Goal: Task Accomplishment & Management: Complete application form

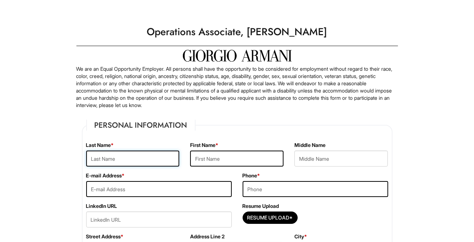
click at [141, 159] on input "text" at bounding box center [132, 158] width 93 height 16
type input "Clarke"
type input "Janelle"
type input "itsjanellepoopies@gmail.com"
type input "5162632048"
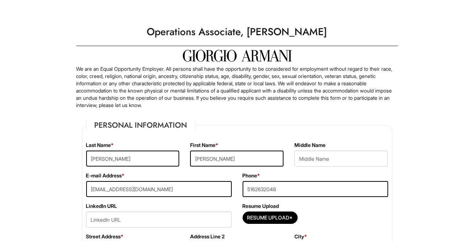
type input "161-51 Jewel Avenue"
type input "Apartment 2D"
type input "Fresh Meadows"
select select "NY"
type input "11365"
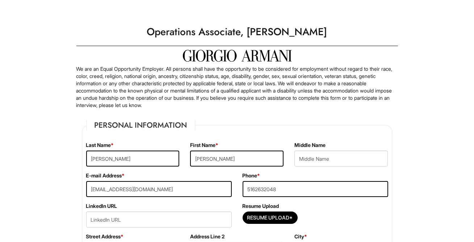
select select "United States of America"
click at [183, 187] on input "itsjanellepoopies@gmail.com" at bounding box center [159, 189] width 146 height 16
type input "janelleclarke7@gmail.com"
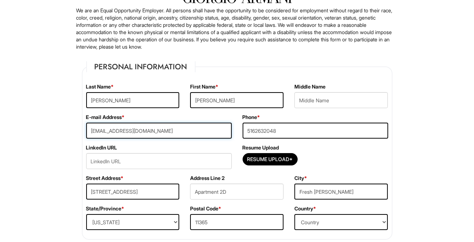
scroll to position [58, 0]
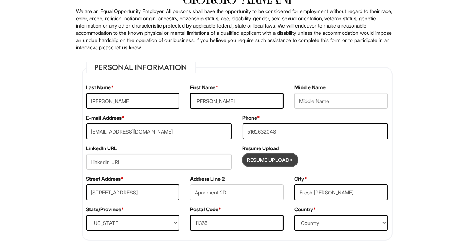
click at [276, 164] on input "Resume Upload*" at bounding box center [270, 160] width 54 height 12
type input "C:\fakepath\Janelle Clarke - Resume.pdf"
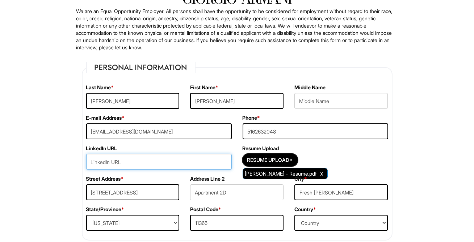
click at [150, 162] on input "url" at bounding box center [159, 162] width 146 height 16
click at [163, 159] on input "url" at bounding box center [159, 162] width 146 height 16
paste input "https://www.linkedin.com/in/janelle-clarke-a9673820a/"
type input "https://www.linkedin.com/in/janelle-clarke-a9673820a/"
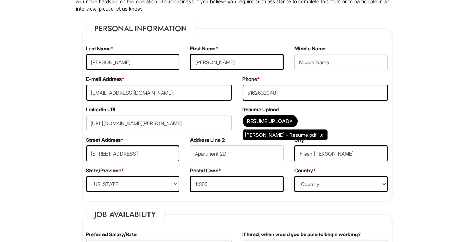
scroll to position [103, 0]
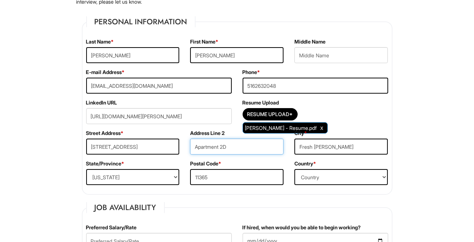
click at [251, 144] on input "Apartment 2D" at bounding box center [236, 146] width 93 height 16
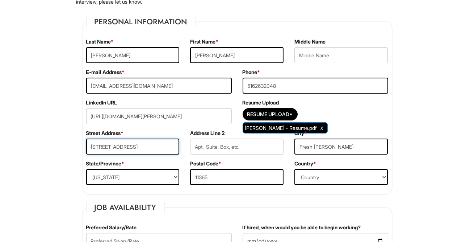
click at [91, 143] on input "161-51 Jewel Avenue" at bounding box center [132, 146] width 93 height 16
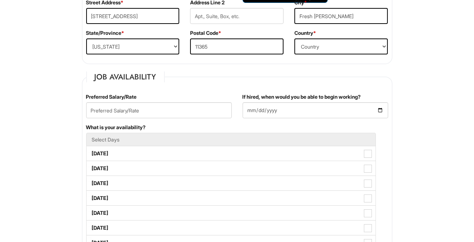
scroll to position [242, 0]
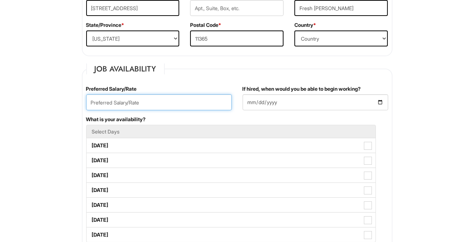
click at [141, 106] on input "text" at bounding box center [159, 102] width 146 height 16
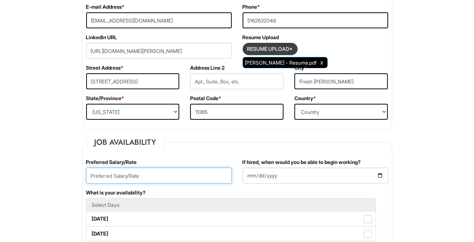
scroll to position [189, 0]
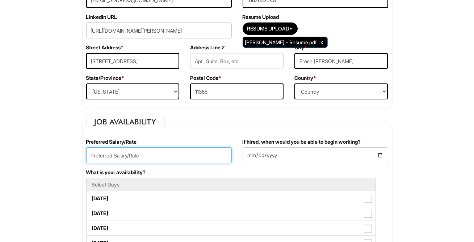
click at [181, 152] on input "text" at bounding box center [159, 155] width 146 height 16
type input "$22/hr"
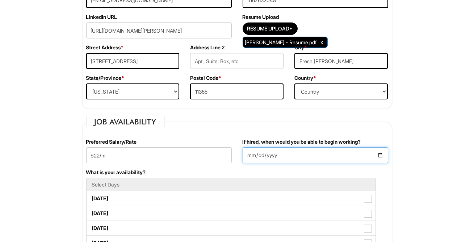
click at [263, 153] on input "If hired, when would you be able to begin working?" at bounding box center [316, 155] width 146 height 16
click at [252, 154] on input "If hired, when would you be able to begin working?" at bounding box center [316, 155] width 146 height 16
click at [379, 151] on input "If hired, when would you be able to begin working?" at bounding box center [316, 155] width 146 height 16
type input "2025-10-06"
click at [211, 170] on div "What is your availability? Select Days Monday Tuesday Wednesday Thursday Friday…" at bounding box center [237, 235] width 313 height 134
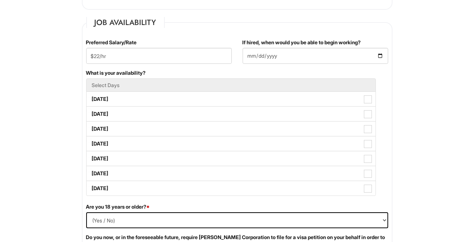
scroll to position [313, 0]
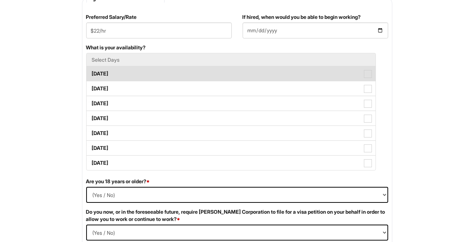
click at [148, 73] on label "Monday" at bounding box center [231, 73] width 289 height 14
click at [91, 72] on Available_Monday "Monday" at bounding box center [89, 70] width 5 height 5
checkbox Available_Monday "true"
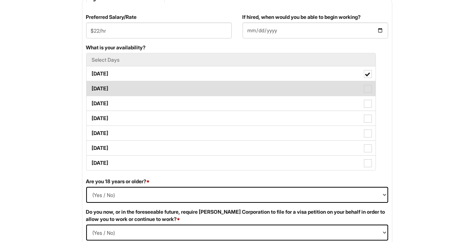
click at [147, 87] on label "Tuesday" at bounding box center [231, 88] width 289 height 14
click at [91, 87] on Available_Tuesday "Tuesday" at bounding box center [89, 85] width 5 height 5
checkbox Available_Tuesday "true"
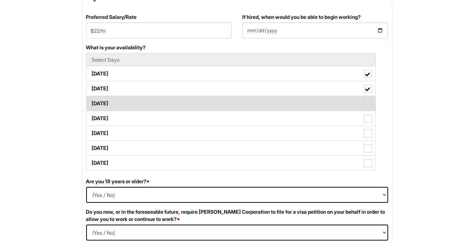
click at [147, 100] on label "Wednesday" at bounding box center [231, 103] width 289 height 14
click at [91, 100] on Available_Wednesday "Wednesday" at bounding box center [89, 99] width 5 height 5
checkbox Available_Wednesday "true"
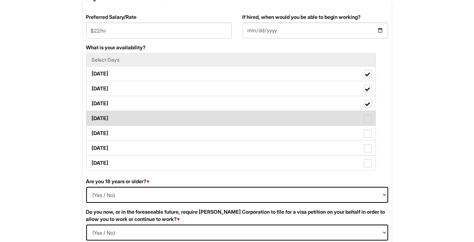
click at [148, 116] on label "Thursday" at bounding box center [231, 118] width 289 height 14
click at [91, 116] on Available_Thursday "Thursday" at bounding box center [89, 114] width 5 height 5
checkbox Available_Thursday "true"
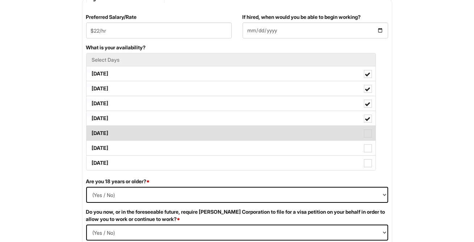
click at [147, 131] on label "Friday" at bounding box center [231, 133] width 289 height 14
click at [91, 131] on Available_Friday "Friday" at bounding box center [89, 129] width 5 height 5
checkbox Available_Friday "true"
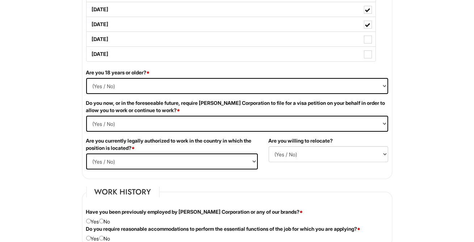
scroll to position [430, 0]
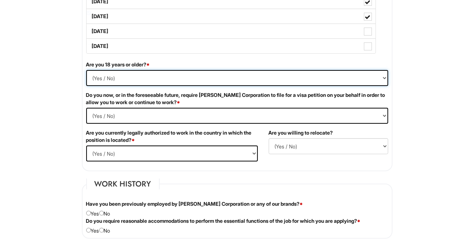
click at [141, 79] on select "(Yes / No) Yes No" at bounding box center [237, 78] width 302 height 16
select select "Yes"
click at [86, 70] on select "(Yes / No) Yes No" at bounding box center [237, 78] width 302 height 16
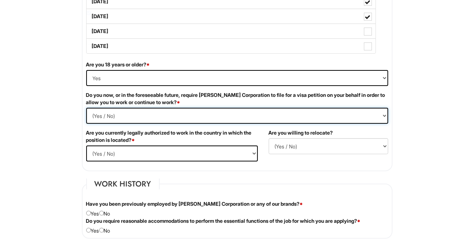
click at [116, 112] on Required "(Yes / No) Yes No" at bounding box center [237, 116] width 302 height 16
select Required "No"
click at [86, 108] on Required "(Yes / No) Yes No" at bounding box center [237, 116] width 302 height 16
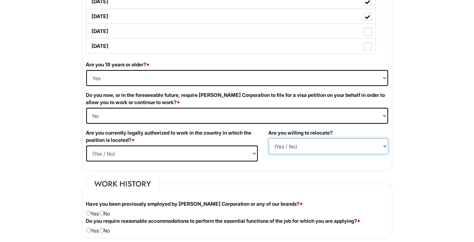
click at [291, 147] on select "(Yes / No) No Yes" at bounding box center [329, 146] width 120 height 16
click at [269, 138] on select "(Yes / No) No Yes" at bounding box center [329, 146] width 120 height 16
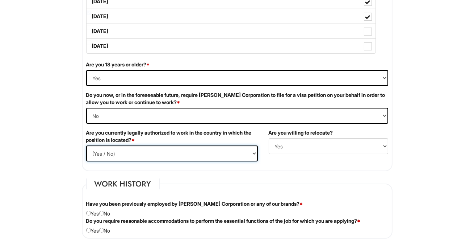
click at [160, 155] on select "(Yes / No) Yes No" at bounding box center [172, 153] width 172 height 16
click at [289, 143] on select "(Yes / No) No Yes" at bounding box center [329, 146] width 120 height 16
select select "N"
click at [269, 138] on select "(Yes / No) No Yes" at bounding box center [329, 146] width 120 height 16
click at [138, 152] on select "(Yes / No) Yes No" at bounding box center [172, 153] width 172 height 16
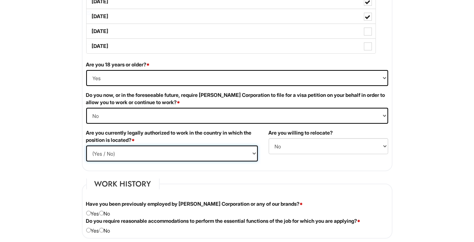
select select "Yes"
click at [86, 145] on select "(Yes / No) Yes No" at bounding box center [172, 153] width 172 height 16
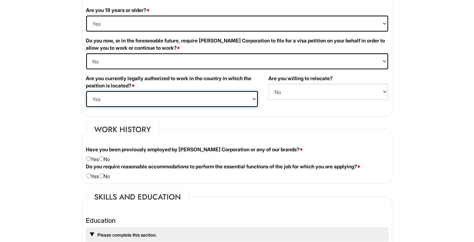
scroll to position [517, 0]
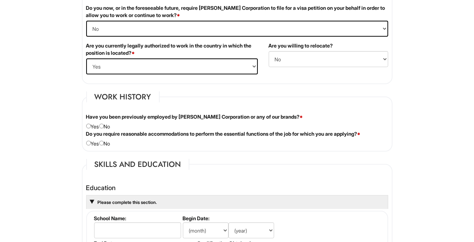
click at [106, 126] on div "Have you been previously employed by Giorgio Armani Corporation or any of our b…" at bounding box center [237, 121] width 313 height 17
click at [104, 126] on input "radio" at bounding box center [101, 125] width 5 height 5
radio input "true"
click at [104, 142] on input "radio" at bounding box center [101, 143] width 5 height 5
radio input "true"
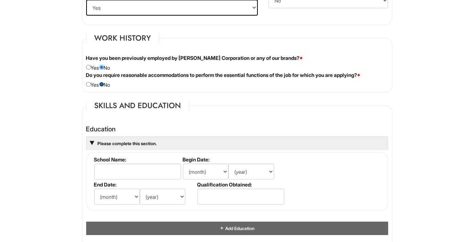
scroll to position [615, 0]
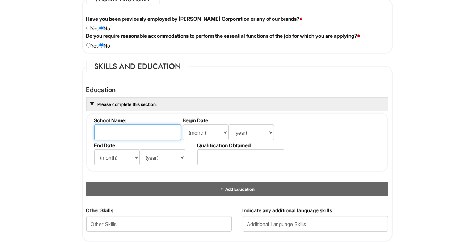
click at [131, 130] on input "text" at bounding box center [137, 132] width 87 height 16
click at [138, 133] on input "Fashion Instituteof Technology" at bounding box center [137, 132] width 87 height 16
type input "Fashion Institute of Technology"
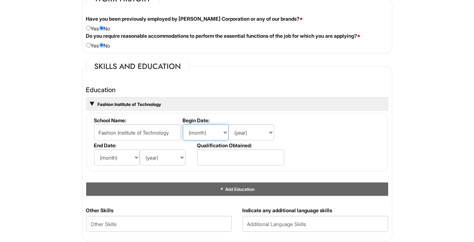
click at [214, 133] on select "(month) Jan Feb Mar Apr May Jun Jul Aug Sep Oct Nov Dec" at bounding box center [206, 132] width 46 height 16
select select "8"
click at [183, 124] on select "(month) Jan Feb Mar Apr May Jun Jul Aug Sep Oct Nov Dec" at bounding box center [206, 132] width 46 height 16
click at [250, 130] on select "(year) 2029 2028 2027 2026 2025 2024 2023 2022 2021 2020 2019 2018 2017 2016 20…" at bounding box center [252, 132] width 46 height 16
select select "2020"
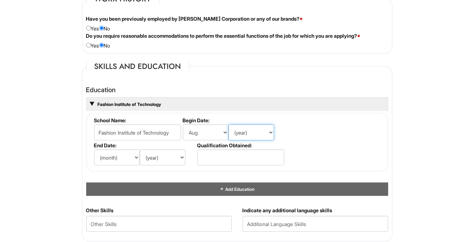
click at [229, 124] on select "(year) 2029 2028 2027 2026 2025 2024 2023 2022 2021 2020 2019 2018 2017 2016 20…" at bounding box center [252, 132] width 46 height 16
click at [114, 152] on select "(month) Jan Feb Mar Apr May Jun Jul Aug Sep Oct Nov Dec" at bounding box center [117, 157] width 46 height 16
select select "5"
click at [94, 149] on select "(month) Jan Feb Mar Apr May Jun Jul Aug Sep Oct Nov Dec" at bounding box center [117, 157] width 46 height 16
click at [160, 153] on select "(year) 2029 2028 2027 2026 2025 2024 2023 2022 2021 2020 2019 2018 2017 2016 20…" at bounding box center [163, 157] width 46 height 16
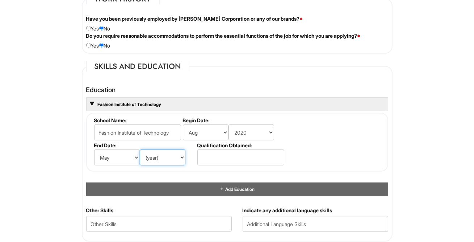
select select "2024"
click at [140, 149] on select "(year) 2029 2028 2027 2026 2025 2024 2023 2022 2021 2020 2019 2018 2017 2016 20…" at bounding box center [163, 157] width 46 height 16
click at [209, 158] on input "text" at bounding box center [240, 157] width 87 height 16
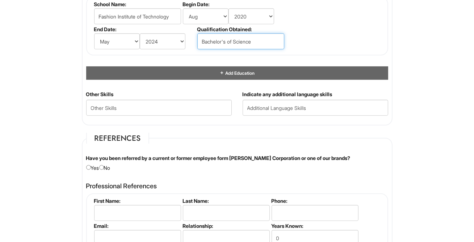
scroll to position [732, 0]
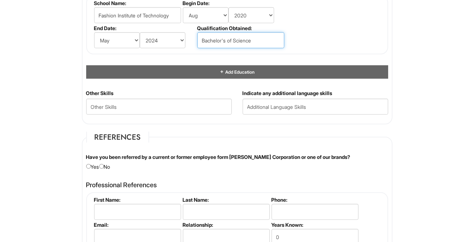
type input "Bachelor's of Science"
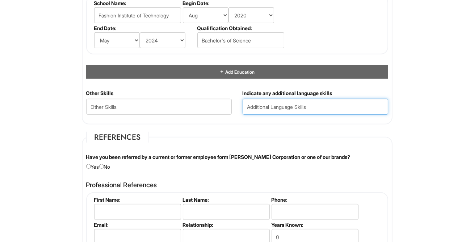
click at [290, 105] on input "text" at bounding box center [316, 107] width 146 height 16
type input "English"
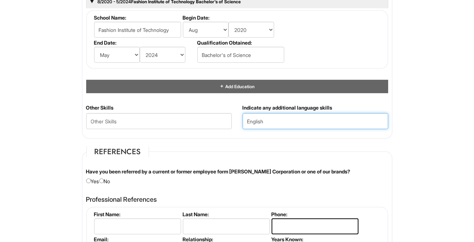
scroll to position [44, 0]
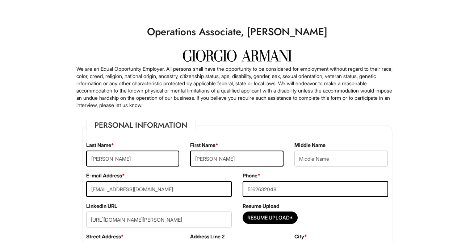
select select "NY"
select select "[GEOGRAPHIC_DATA]"
select select "Yes"
select Required "No"
select select "Yes"
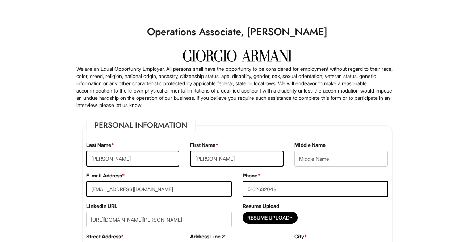
select select "N"
select select "8"
select select "2020"
select select "5"
select select "2024"
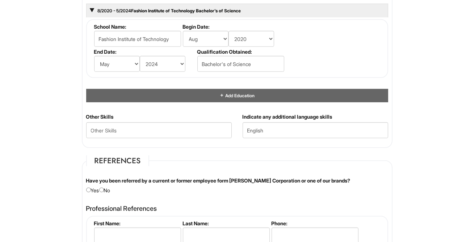
scroll to position [708, 0]
click at [277, 131] on input "English" at bounding box center [316, 130] width 146 height 16
click at [160, 139] on div "Other Skills" at bounding box center [159, 128] width 156 height 30
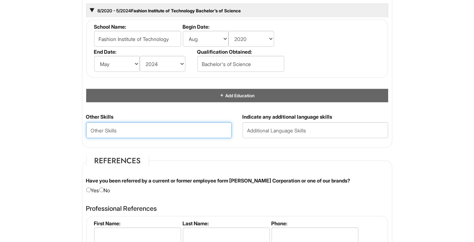
click at [160, 133] on Skills "text" at bounding box center [159, 130] width 146 height 16
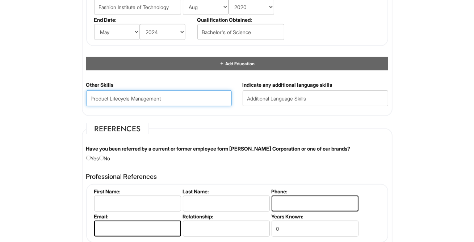
scroll to position [757, 0]
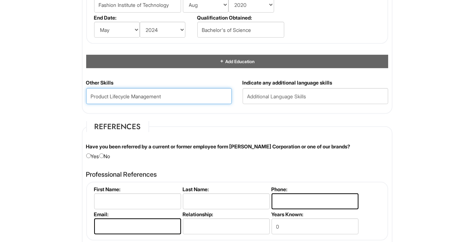
click at [204, 95] on Skills "Product Lifecycle Management" at bounding box center [159, 96] width 146 height 16
click at [204, 93] on Skills "Product Lifecycle Management" at bounding box center [159, 96] width 146 height 16
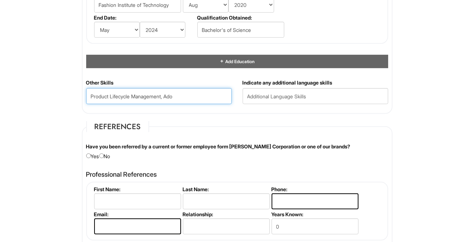
click at [191, 96] on Skills "Product Lifecycle Management, Ado" at bounding box center [159, 96] width 146 height 16
click at [191, 93] on Skills "Product Lifecycle Management, Ado" at bounding box center [159, 96] width 146 height 16
click at [191, 92] on Skills "Product Lifecycle Management, Ado" at bounding box center [159, 96] width 146 height 16
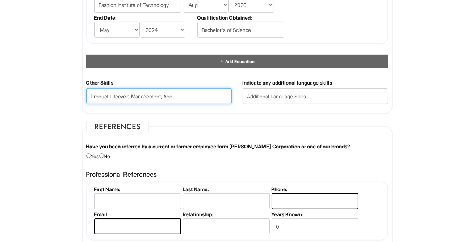
click at [191, 92] on Skills "Product Lifecycle Management, Ado" at bounding box center [159, 96] width 146 height 16
click at [191, 99] on Skills "Product Lifecycle Management, Ado" at bounding box center [159, 96] width 146 height 16
paste Skills "Adobe Illustrator and Adobe Photoshop experience Proficiency in G-Suite and Mic…"
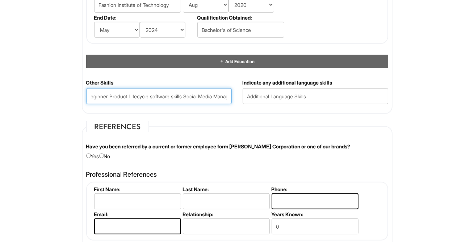
scroll to position [0, 0]
drag, startPoint x: 165, startPoint y: 96, endPoint x: 24, endPoint y: 97, distance: 141.2
click at [140, 97] on Skills "Adobe Illustrator and Adobe Photoshop experience Proficiency in G-Suite and Mic…" at bounding box center [159, 96] width 146 height 16
drag, startPoint x: 140, startPoint y: 96, endPoint x: 129, endPoint y: 96, distance: 10.5
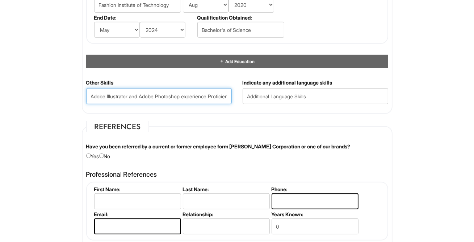
click at [129, 96] on Skills "Adobe Illustrator and Adobe Photoshop experience Proficiency in G-Suite and Mic…" at bounding box center [159, 96] width 146 height 16
drag, startPoint x: 194, startPoint y: 95, endPoint x: 130, endPoint y: 95, distance: 63.7
click at [130, 95] on Skills "Adobe Illustrator, Adobe Photoshop experience Proficiency in G-Suite and Micros…" at bounding box center [159, 96] width 146 height 16
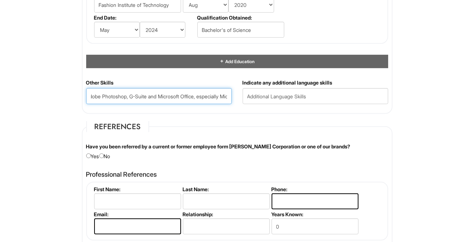
click at [165, 97] on Skills "Adobe Illustrator, Adobe Photoshop, G-Suite and Microsoft Office, especially Mi…" at bounding box center [159, 96] width 146 height 16
drag, startPoint x: 156, startPoint y: 97, endPoint x: 131, endPoint y: 97, distance: 25.4
click at [131, 97] on Skills "Adobe Illustrator, Adobe Photoshop, G-Suite, Microsoft Office, especially Micro…" at bounding box center [159, 96] width 146 height 16
drag, startPoint x: 180, startPoint y: 97, endPoint x: 168, endPoint y: 97, distance: 12.0
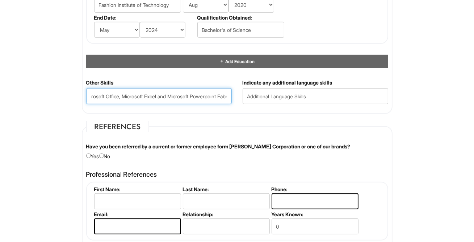
click at [168, 97] on Skills "Adobe Illustrator, Adobe Photoshop, G-Suite, Microsoft Office, Microsoft Excel …" at bounding box center [159, 96] width 146 height 16
click at [175, 96] on Skills "Adobe Illustrator, Adobe Photoshop, G-Suite, Microsoft Office, Microsoft Excel,…" at bounding box center [159, 96] width 146 height 16
click at [195, 96] on Skills "Adobe Illustrator, Adobe Photoshop, G-Suite, Microsoft Office, Microsoft Excel,…" at bounding box center [159, 96] width 146 height 16
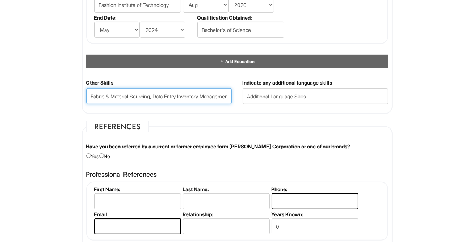
scroll to position [0, 235]
click at [190, 96] on Skills "Adobe Illustrator, Adobe Photoshop, G-Suite, Microsoft Office, Microsoft Excel,…" at bounding box center [159, 96] width 146 height 16
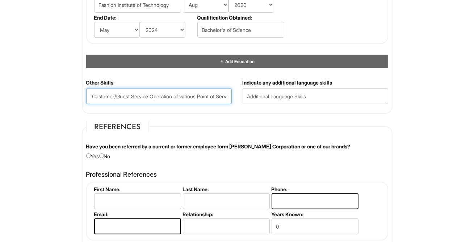
click at [175, 96] on Skills "Adobe Illustrator, Adobe Photoshop, G-Suite, Microsoft Office, Microsoft Excel,…" at bounding box center [159, 96] width 146 height 16
click at [144, 95] on Skills "Adobe Illustrator, Adobe Photoshop, G-Suite, Microsoft Office, Microsoft Excel,…" at bounding box center [159, 96] width 146 height 16
click at [203, 95] on Skills "Adobe Illustrator, Adobe Photoshop, G-Suite, Microsoft Office, Microsoft Excel,…" at bounding box center [159, 96] width 146 height 16
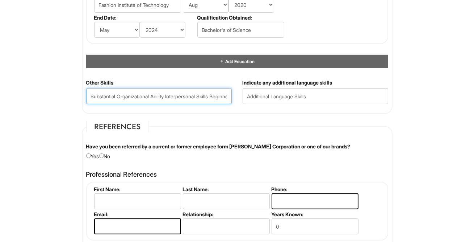
scroll to position [0, 655]
click at [208, 96] on Skills "Adobe Illustrator, Adobe Photoshop, G-Suite, Microsoft Office, Microsoft Excel,…" at bounding box center [159, 96] width 146 height 16
click at [191, 97] on Skills "Adobe Illustrator, Adobe Photoshop, G-Suite, Microsoft Office, Microsoft Excel,…" at bounding box center [159, 96] width 146 height 16
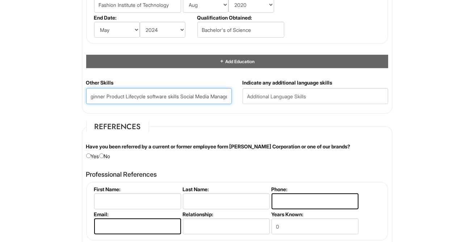
drag, startPoint x: 160, startPoint y: 95, endPoint x: 136, endPoint y: 95, distance: 23.9
click at [136, 95] on Skills "Adobe Illustrator, Adobe Photoshop, G-Suite, Microsoft Office, Microsoft Excel,…" at bounding box center [159, 96] width 146 height 16
click at [202, 97] on Skills "Adobe Illustrator, Adobe Photoshop, G-Suite, Microsoft Office, Microsoft Excel,…" at bounding box center [159, 96] width 146 height 16
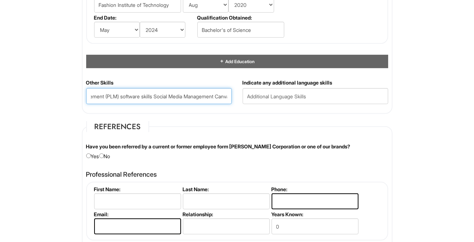
click at [211, 96] on Skills "Adobe Illustrator, Adobe Photoshop, G-Suite, Microsoft Office, Microsoft Excel,…" at bounding box center [159, 96] width 146 height 16
click at [202, 97] on Skills "Adobe Illustrator, Adobe Photoshop, G-Suite, Microsoft Office, Microsoft Excel,…" at bounding box center [159, 96] width 146 height 16
click at [140, 95] on Skills "Adobe Illustrator, Adobe Photoshop, G-Suite, Microsoft Office, Microsoft Excel,…" at bounding box center [159, 96] width 146 height 16
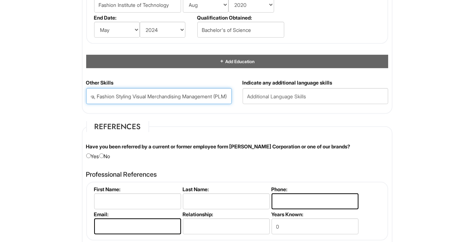
click at [180, 94] on Skills "Adobe Illustrator, Adobe Photoshop, G-Suite, Microsoft Office, Microsoft Excel,…" at bounding box center [159, 96] width 146 height 16
click at [179, 96] on Skills "Adobe Illustrator, Adobe Photoshop, G-Suite, Microsoft Office, Microsoft Excel,…" at bounding box center [159, 96] width 146 height 16
drag, startPoint x: 179, startPoint y: 94, endPoint x: 248, endPoint y: 96, distance: 68.8
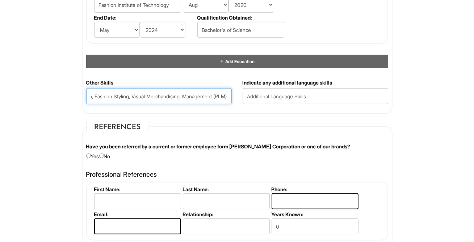
click at [248, 96] on div "Other Skills Adobe Illustrator, Adobe Photoshop, G-Suite, Microsoft Office, Mic…" at bounding box center [237, 94] width 313 height 30
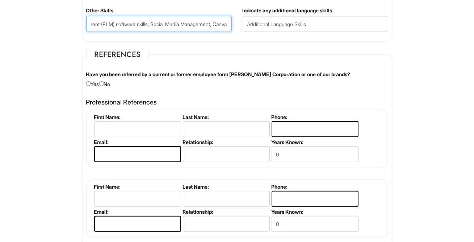
scroll to position [834, 0]
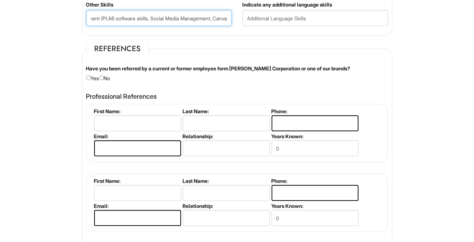
type Skills "Adobe Illustrator, Adobe Photoshop, G-Suite, Microsoft Office, Microsoft Excel,…"
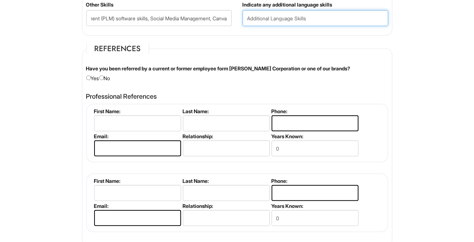
click at [282, 18] on input "text" at bounding box center [316, 18] width 146 height 16
type input "E"
type input "N"
click at [275, 17] on input "Fluent in ENglish, Beginner in Spanish & French" at bounding box center [316, 18] width 146 height 16
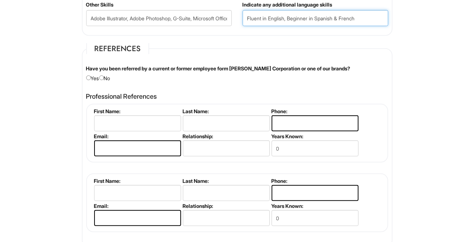
type input "Fluent in English, Beginner in Spanish & French"
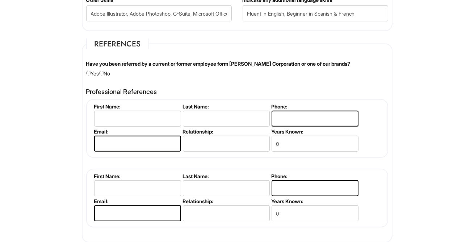
scroll to position [841, 0]
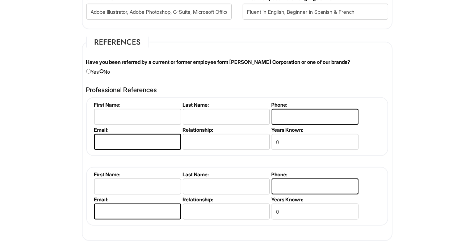
click at [104, 70] on input "radio" at bounding box center [101, 71] width 5 height 5
radio input "true"
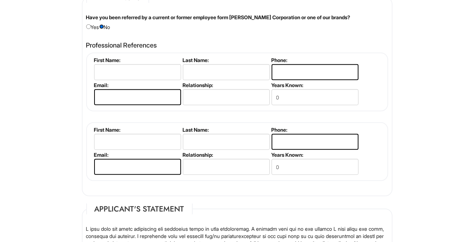
scroll to position [889, 0]
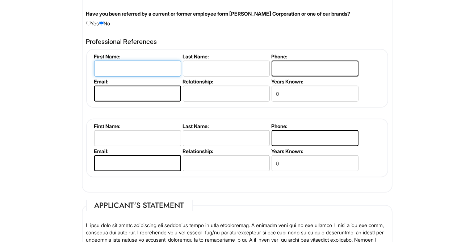
click at [152, 67] on input "text" at bounding box center [137, 68] width 87 height 16
type input "Kimberley"
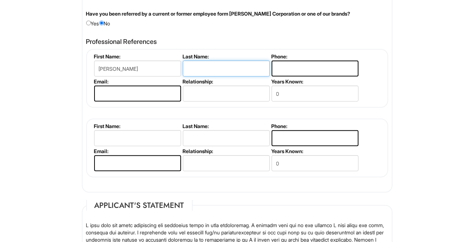
click at [209, 71] on input "text" at bounding box center [226, 68] width 87 height 16
type input "Francisque"
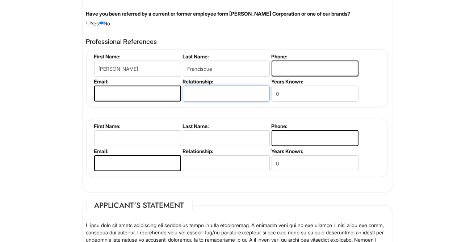
click at [201, 91] on input "text" at bounding box center [226, 93] width 87 height 16
type input "Supervisor"
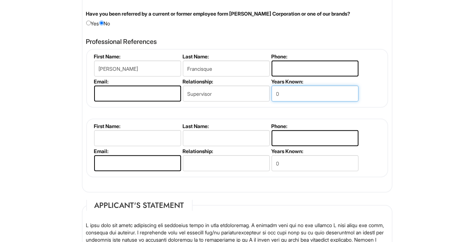
click at [286, 93] on input "0" at bounding box center [315, 93] width 87 height 16
type input "5"
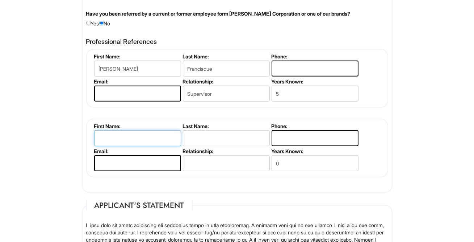
click at [151, 135] on input "text" at bounding box center [137, 138] width 87 height 16
type input "Jesica"
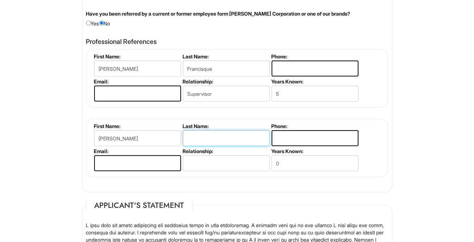
click at [193, 142] on input "text" at bounding box center [226, 138] width 87 height 16
type input "Gonzalez"
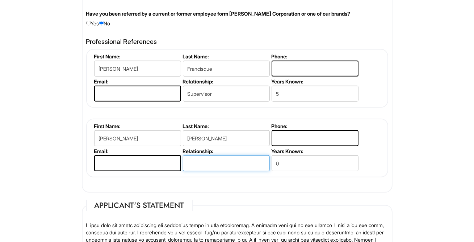
click at [215, 163] on input "text" at bounding box center [226, 163] width 87 height 16
type input "Manager"
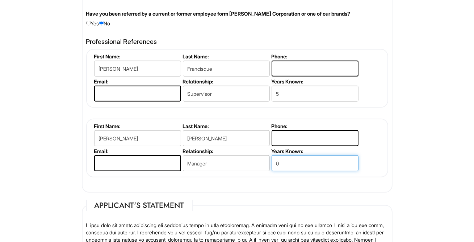
click at [297, 164] on input "0" at bounding box center [315, 163] width 87 height 16
type input "3"
click at [315, 139] on input "tel" at bounding box center [315, 138] width 87 height 16
click at [289, 168] on input "3" at bounding box center [315, 163] width 87 height 16
type input "2"
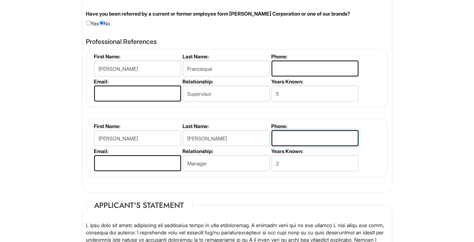
click at [288, 136] on input "tel" at bounding box center [315, 138] width 87 height 16
click at [138, 162] on input "email" at bounding box center [137, 163] width 87 height 16
type input "jesicag1207@gmail.com"
click at [304, 141] on input "tel" at bounding box center [315, 138] width 87 height 16
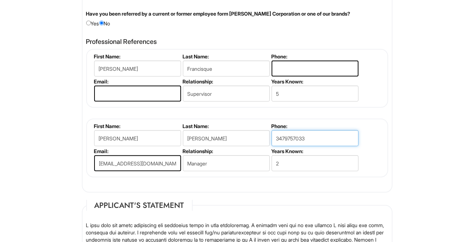
type input "3479757033"
click at [123, 93] on input "email" at bounding box center [137, 93] width 87 height 16
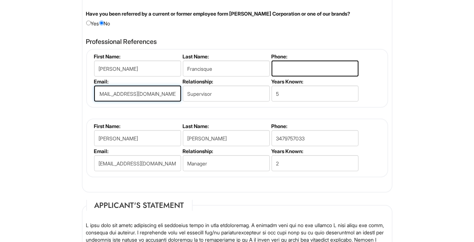
scroll to position [0, 0]
drag, startPoint x: 110, startPoint y: 94, endPoint x: 41, endPoint y: 95, distance: 69.2
type input "kimsclarkefrancisque@gmail.com"
click at [314, 68] on input "tel" at bounding box center [315, 68] width 87 height 16
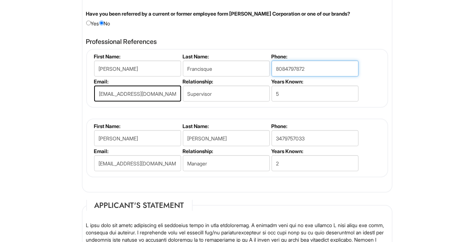
type input "8084797872"
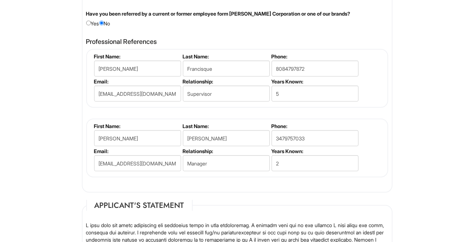
click at [367, 98] on fieldset "First Name: Kimberley Last Name: Francisque Phone: 8084797872 Email: kimsclarke…" at bounding box center [237, 78] width 302 height 59
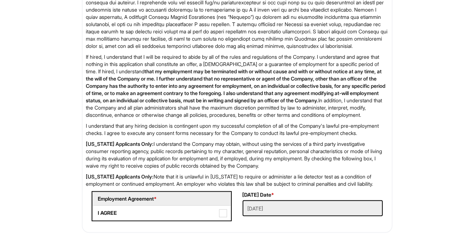
scroll to position [1216, 0]
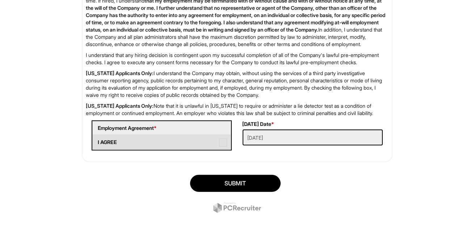
click at [225, 140] on span at bounding box center [223, 142] width 8 height 8
click at [97, 140] on AGREE "I AGREE" at bounding box center [95, 138] width 5 height 5
checkbox AGREE "true"
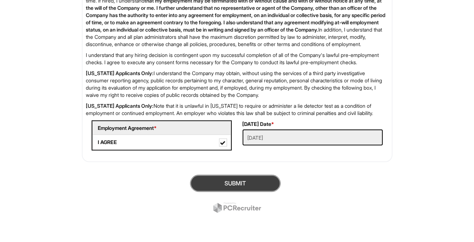
click at [240, 187] on button "SUBMIT" at bounding box center [235, 183] width 91 height 17
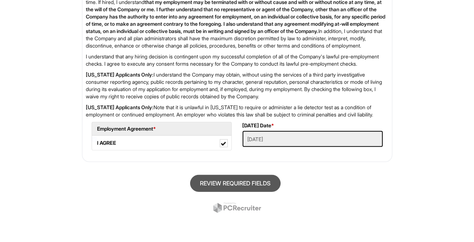
scroll to position [44, 0]
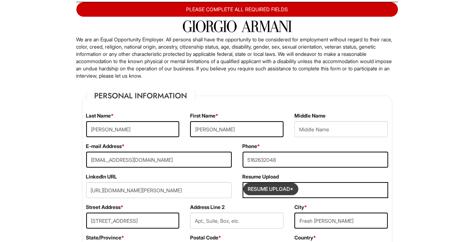
click at [283, 192] on input "Resume Upload*" at bounding box center [271, 189] width 54 height 12
type input "C:\fakepath\Janelle Clarke - Resume.pdf"
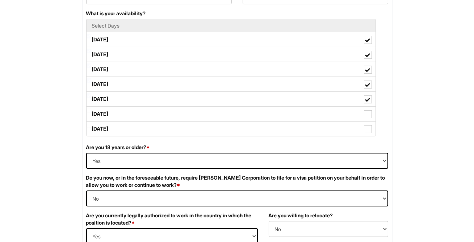
scroll to position [369, 0]
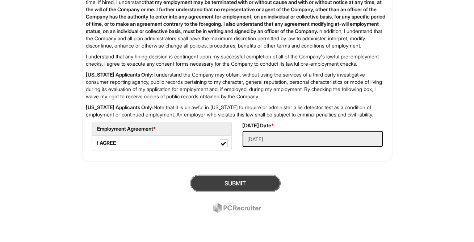
click at [261, 182] on button "SUBMIT" at bounding box center [235, 183] width 91 height 17
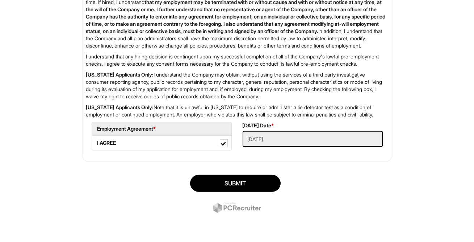
scroll to position [1200, 0]
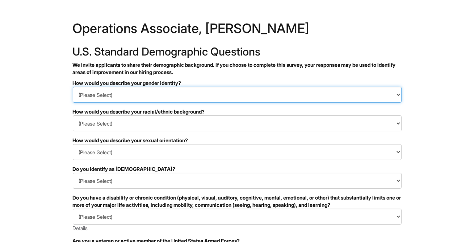
click at [246, 96] on select "(Please Select) Man Woman Non-binary I prefer to self-describe I don't wish to …" at bounding box center [237, 95] width 329 height 16
select select "Woman"
click at [73, 87] on select "(Please Select) Man Woman Non-binary I prefer to self-describe I don't wish to …" at bounding box center [237, 95] width 329 height 16
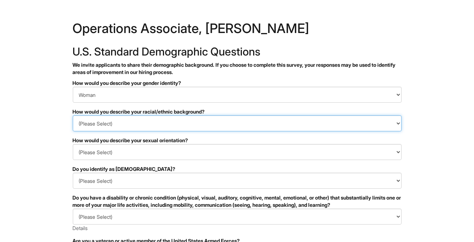
click at [171, 120] on select "(Please Select) Black or of African descent East Asian Hispanic, Latinx or of S…" at bounding box center [237, 123] width 329 height 16
select select "Black or of African descent"
click at [73, 115] on select "(Please Select) Black or of African descent East Asian Hispanic, Latinx or of S…" at bounding box center [237, 123] width 329 height 16
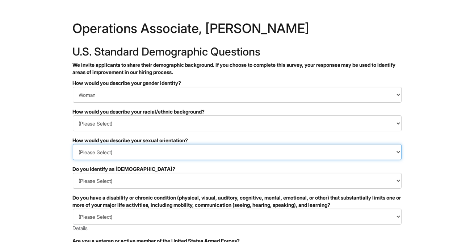
click at [139, 148] on select "(Please Select) Asexual Bisexual and/or pansexual Gay Heterosexual Lesbian Quee…" at bounding box center [237, 152] width 329 height 16
select select "I don't wish to answer"
click at [73, 144] on select "(Please Select) Asexual Bisexual and/or pansexual Gay Heterosexual Lesbian Quee…" at bounding box center [237, 152] width 329 height 16
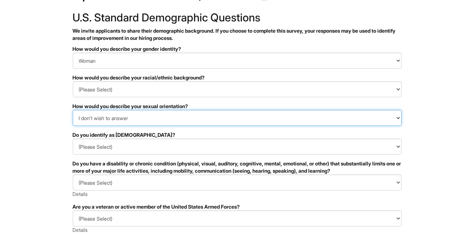
click at [130, 121] on select "(Please Select) Asexual Bisexual and/or pansexual Gay Heterosexual Lesbian Quee…" at bounding box center [237, 118] width 329 height 16
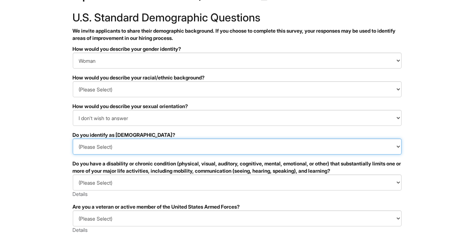
click at [112, 146] on select "(Please Select) Yes No I prefer to self-describe I don't wish to answer" at bounding box center [237, 146] width 329 height 16
select select "No"
click at [73, 138] on select "(Please Select) Yes No I prefer to self-describe I don't wish to answer" at bounding box center [237, 146] width 329 height 16
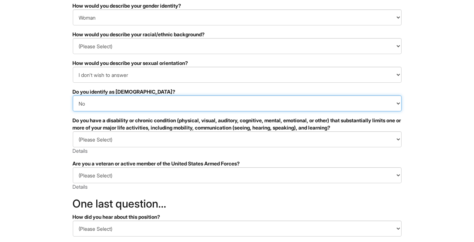
scroll to position [78, 0]
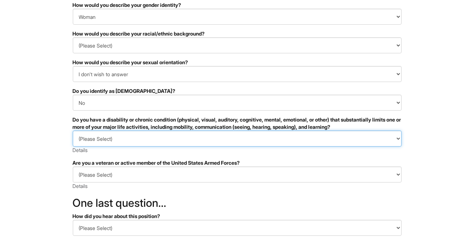
click at [111, 136] on select "(Please Select) YES, I HAVE A DISABILITY (or previously had a disability) NO, I…" at bounding box center [237, 138] width 329 height 16
select select "NO, I DON'T HAVE A DISABILITY"
click at [73, 130] on select "(Please Select) YES, I HAVE A DISABILITY (or previously had a disability) NO, I…" at bounding box center [237, 138] width 329 height 16
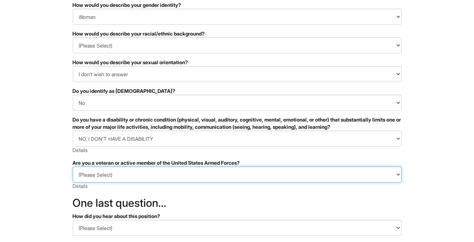
click at [112, 172] on select "(Please Select) I IDENTIFY AS ONE OR MORE OF THE CLASSIFICATIONS OF PROTECTED V…" at bounding box center [237, 174] width 329 height 16
select select "I AM NOT A PROTECTED VETERAN"
click at [73, 166] on select "(Please Select) I IDENTIFY AS ONE OR MORE OF THE CLASSIFICATIONS OF PROTECTED V…" at bounding box center [237, 174] width 329 height 16
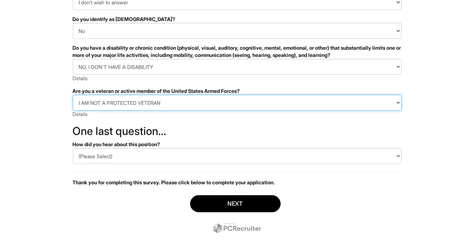
scroll to position [166, 0]
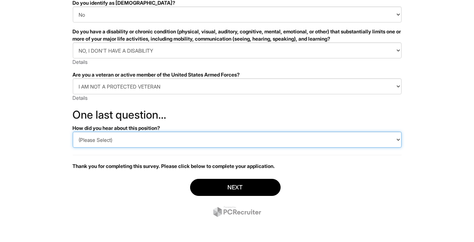
click at [109, 143] on select "(Please Select) CareerBuilder Indeed LinkedIn Monster Referral Other" at bounding box center [237, 139] width 329 height 16
select select "LinkedIn"
click at [73, 131] on select "(Please Select) CareerBuilder Indeed LinkedIn Monster Referral Other" at bounding box center [237, 139] width 329 height 16
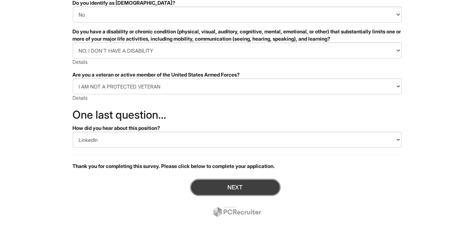
click at [213, 187] on button "Next" at bounding box center [235, 187] width 91 height 17
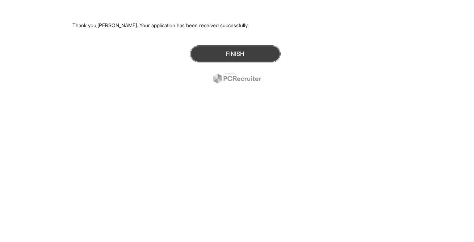
click at [234, 54] on button "Finish" at bounding box center [235, 53] width 91 height 17
